Goal: Information Seeking & Learning: Find specific fact

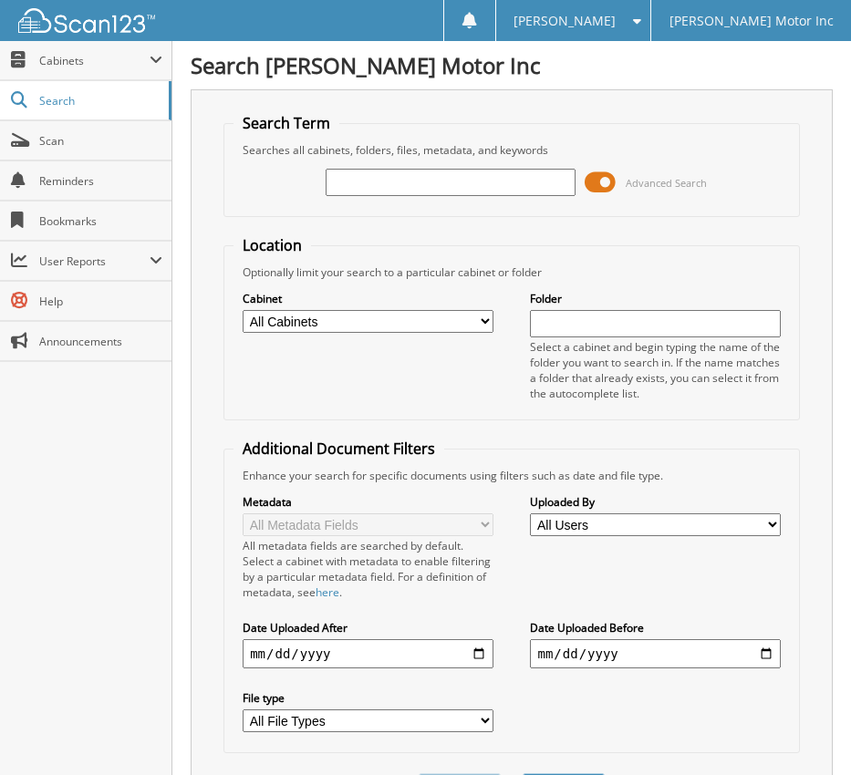
click at [400, 175] on input "text" at bounding box center [451, 182] width 250 height 27
type input "155365"
click at [523, 773] on button "Search" at bounding box center [564, 790] width 82 height 34
click at [427, 174] on input "155365" at bounding box center [451, 182] width 250 height 27
click at [523, 773] on button "Search" at bounding box center [564, 790] width 82 height 34
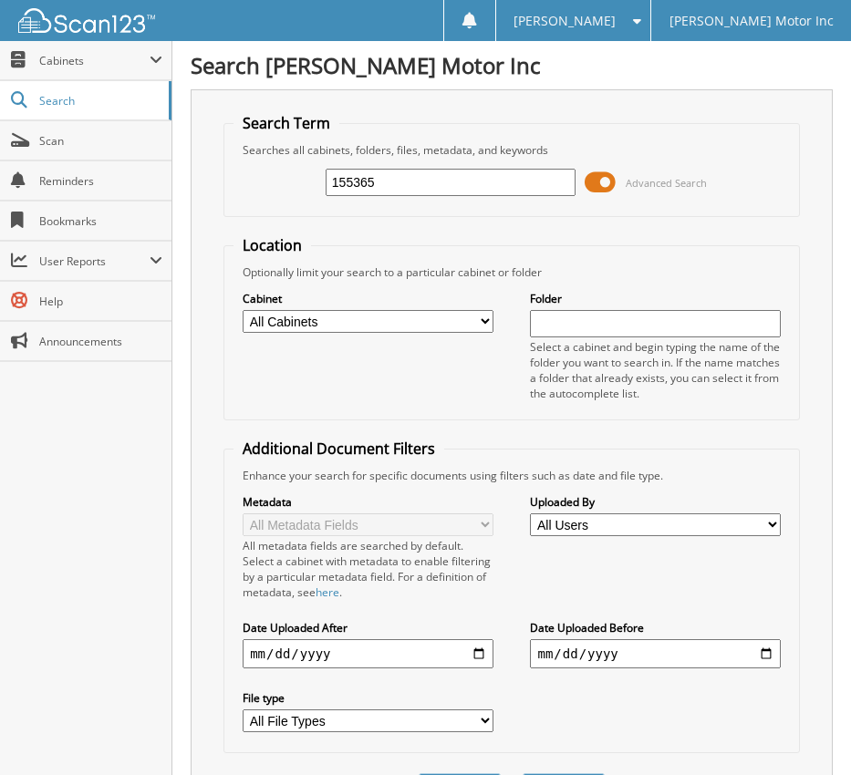
click at [395, 232] on form "Search Term Searches all cabinets, folders, files, metadata, and keywords 15536…" at bounding box center [511, 470] width 576 height 714
